Goal: Information Seeking & Learning: Learn about a topic

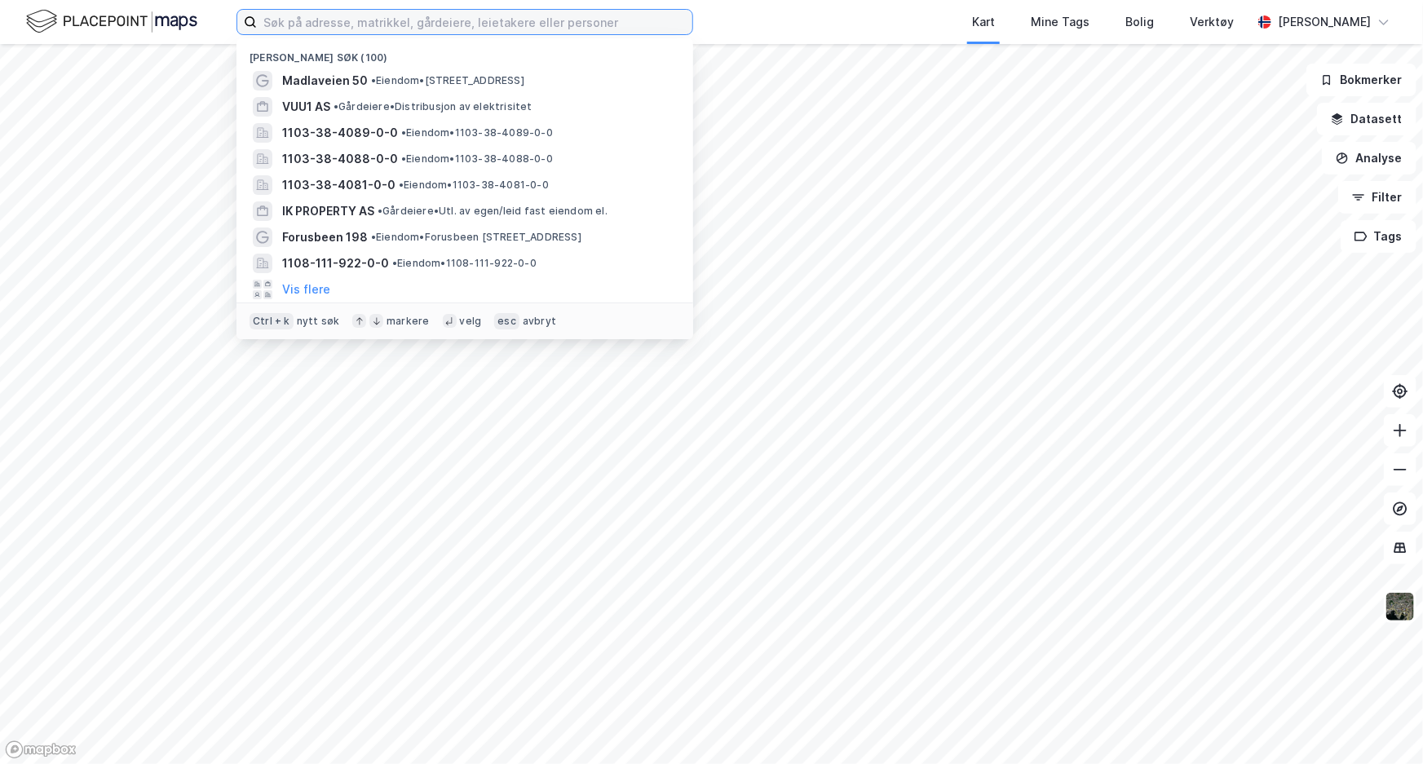
click at [333, 10] on input at bounding box center [474, 22] width 435 height 24
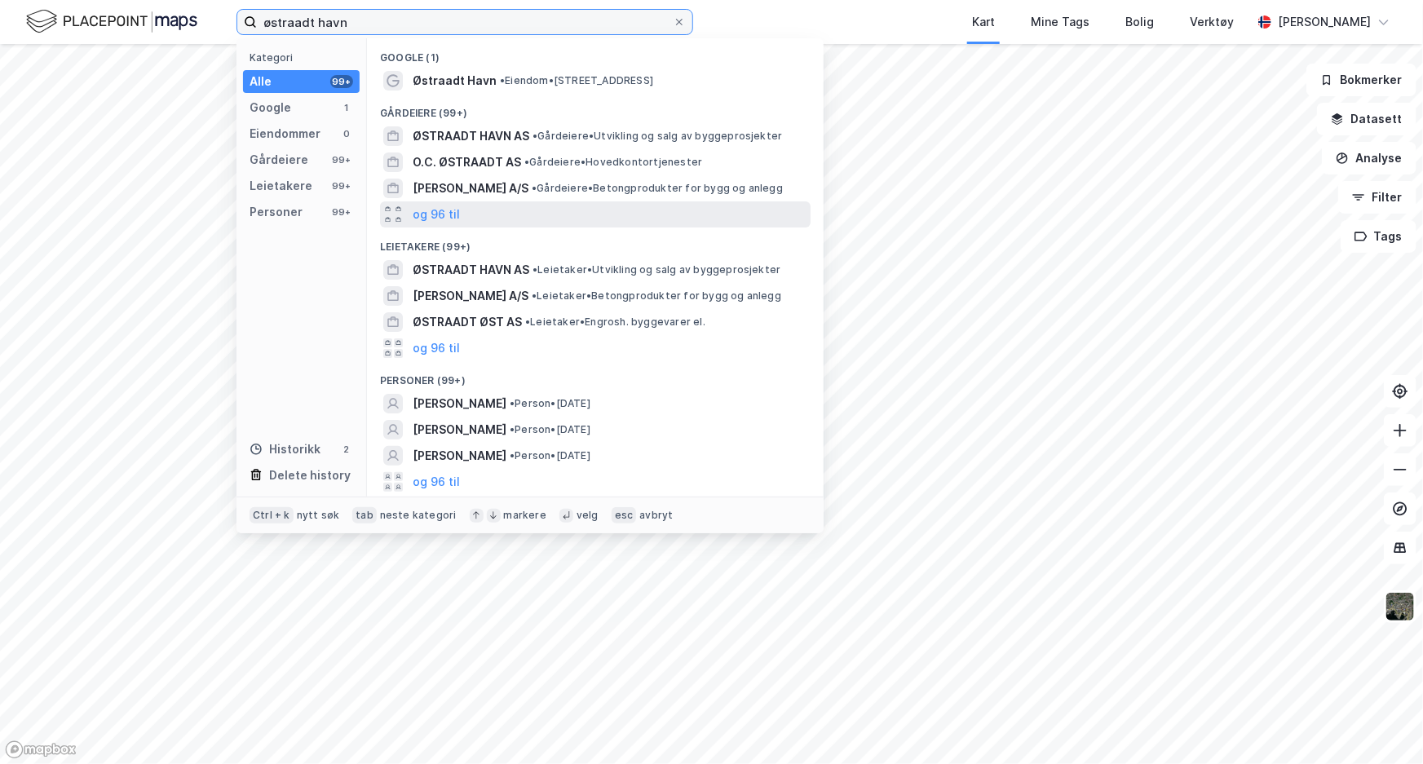
scroll to position [1, 0]
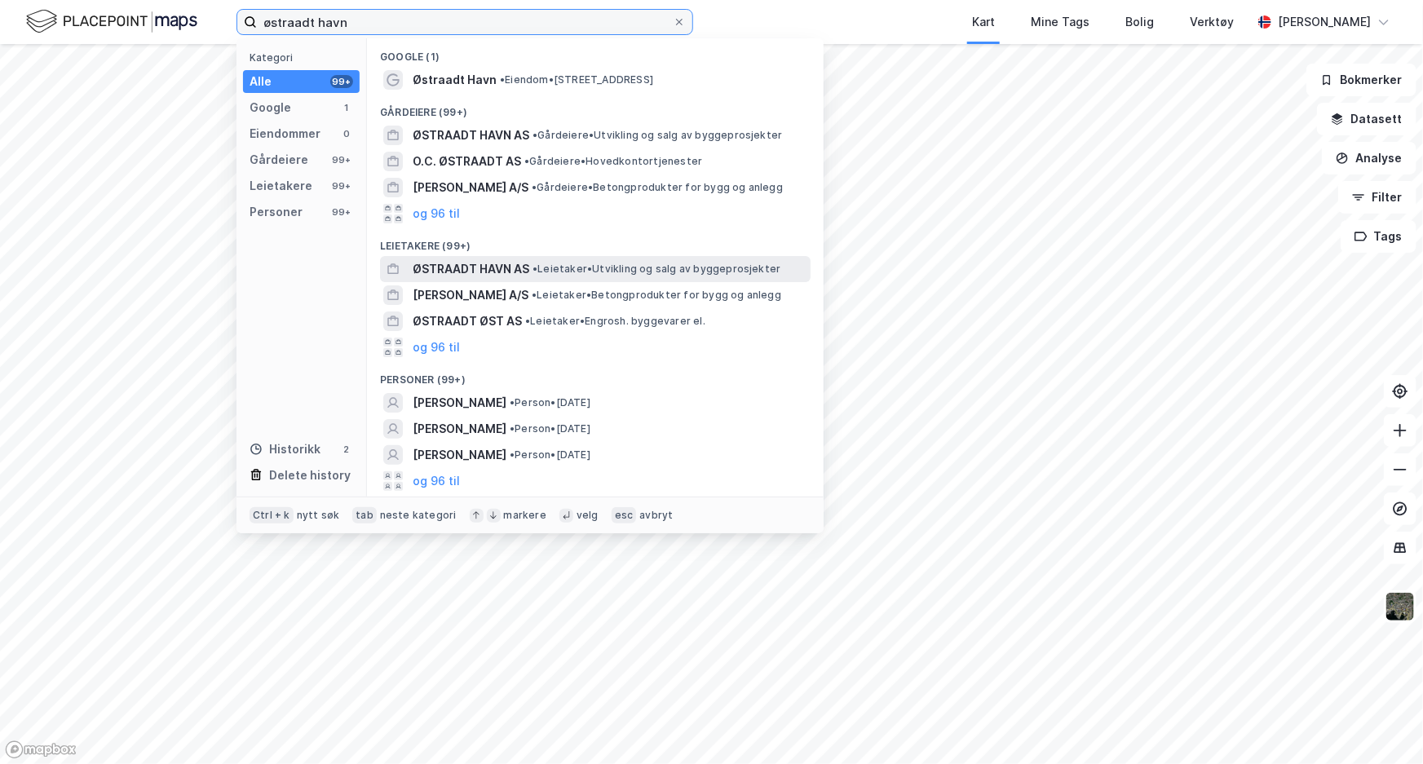
type input "østraadt havn"
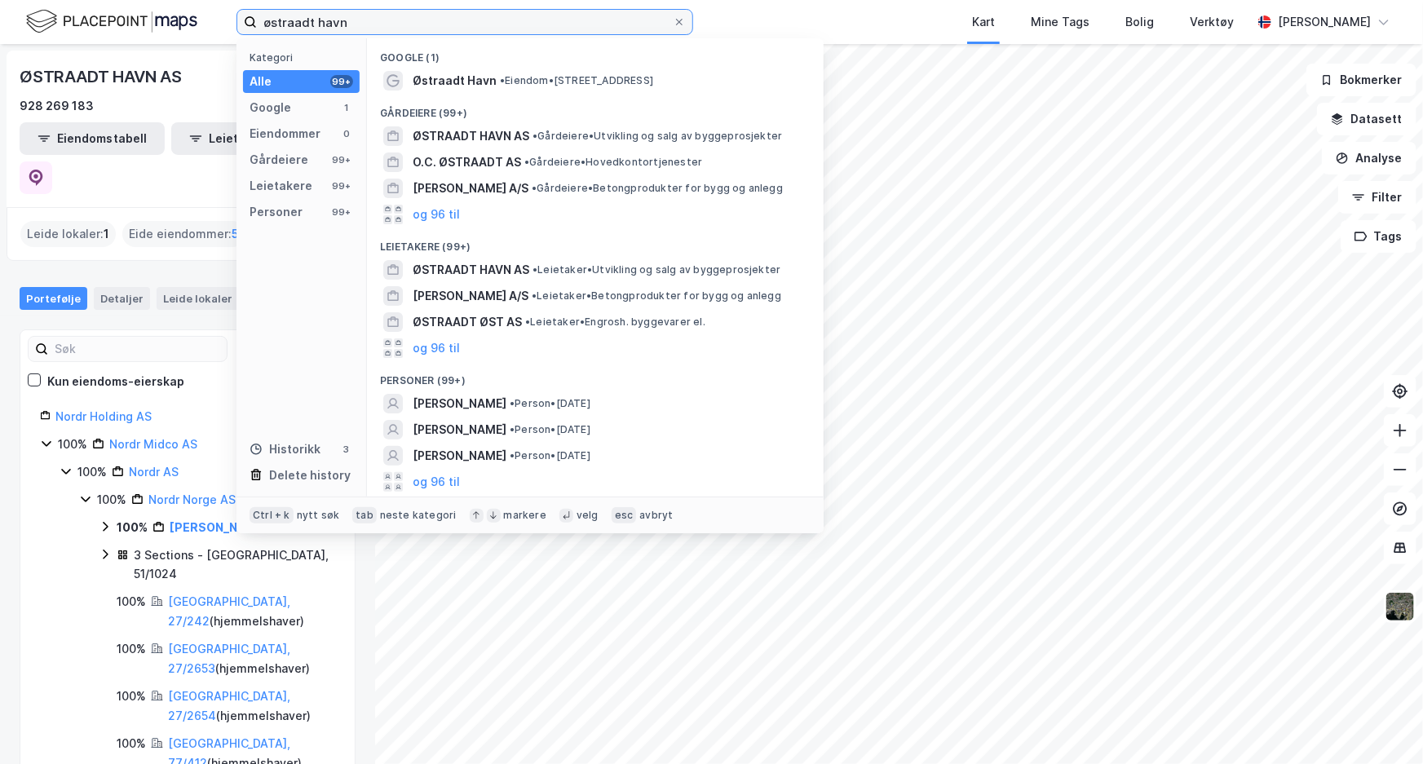
click at [607, 31] on input "østraadt havn" at bounding box center [465, 22] width 416 height 24
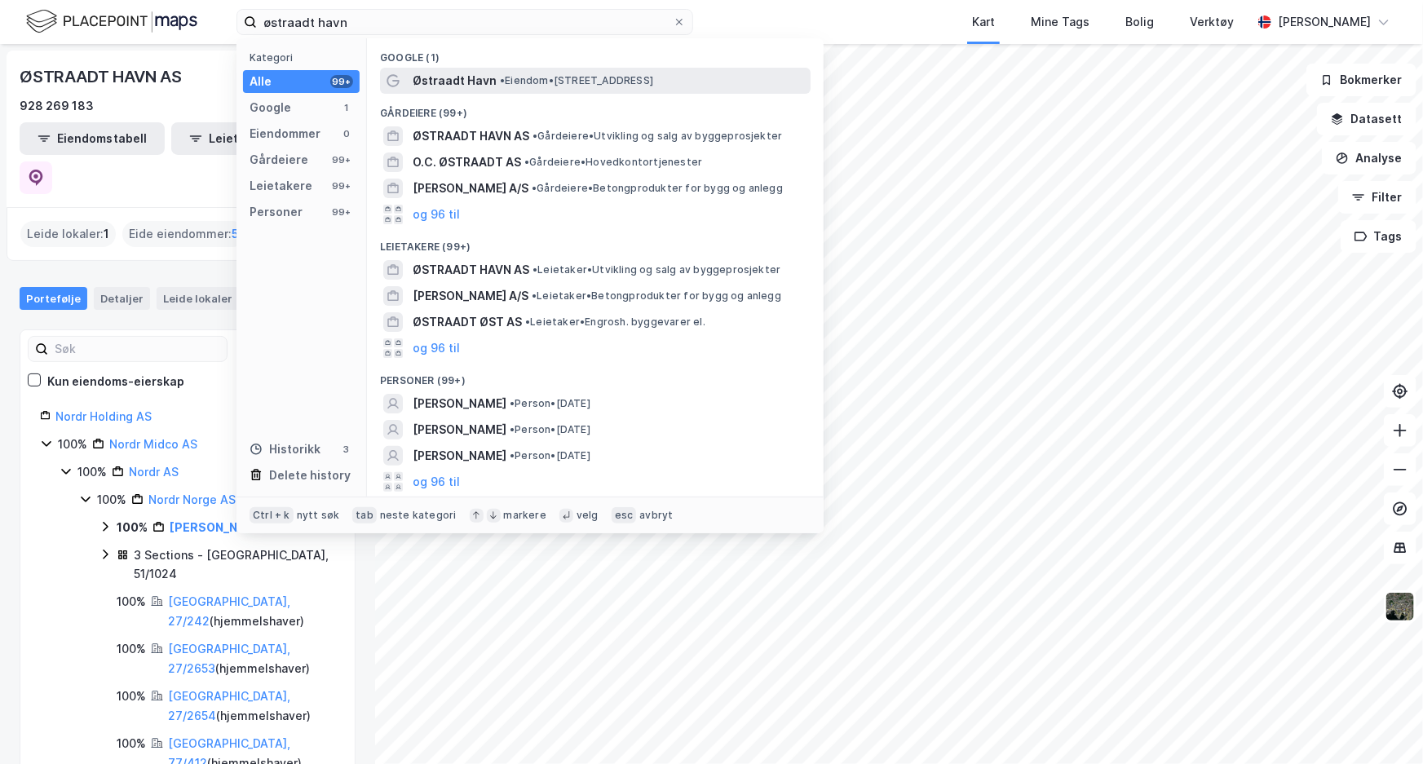
click at [585, 78] on span "• Eiendom • [STREET_ADDRESS]" at bounding box center [576, 80] width 153 height 13
